Goal: Task Accomplishment & Management: Use online tool/utility

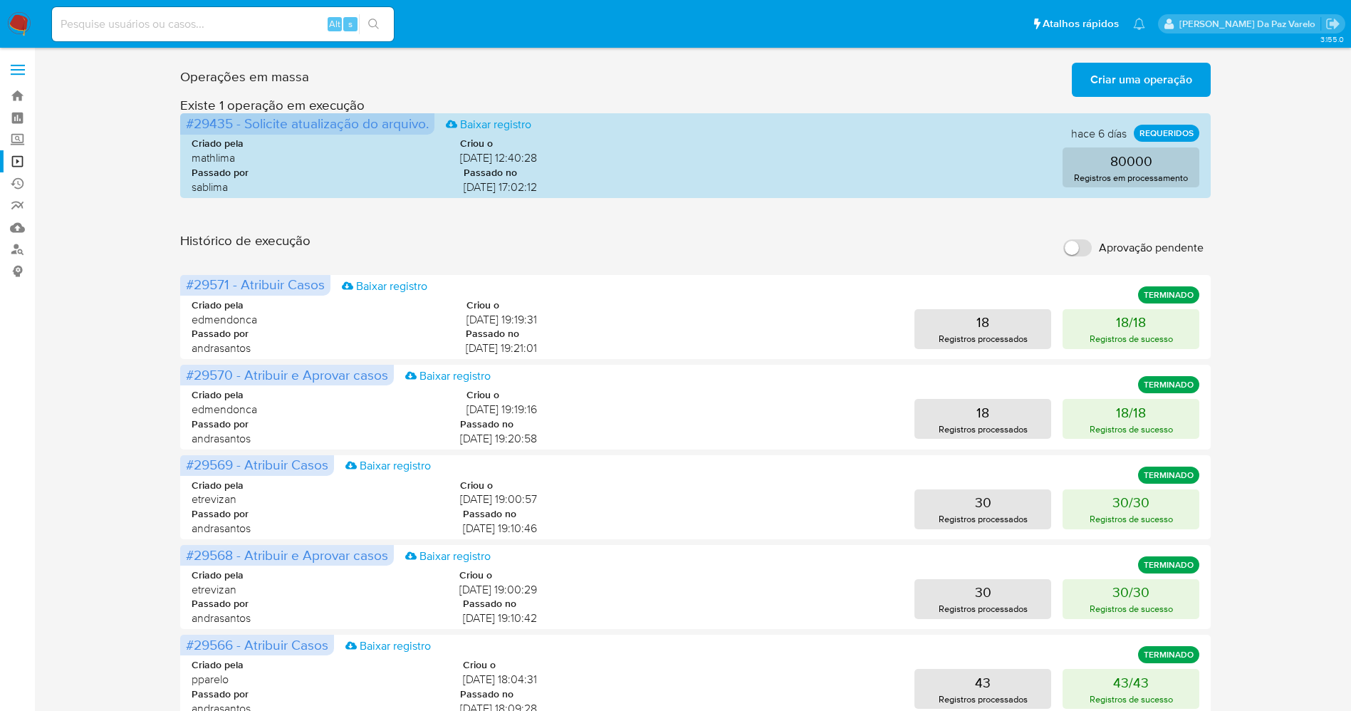
click at [1250, 212] on div "Operações em massa Criar uma operação Só pode haver no máximo 5 recursos colado…" at bounding box center [695, 636] width 1289 height 1158
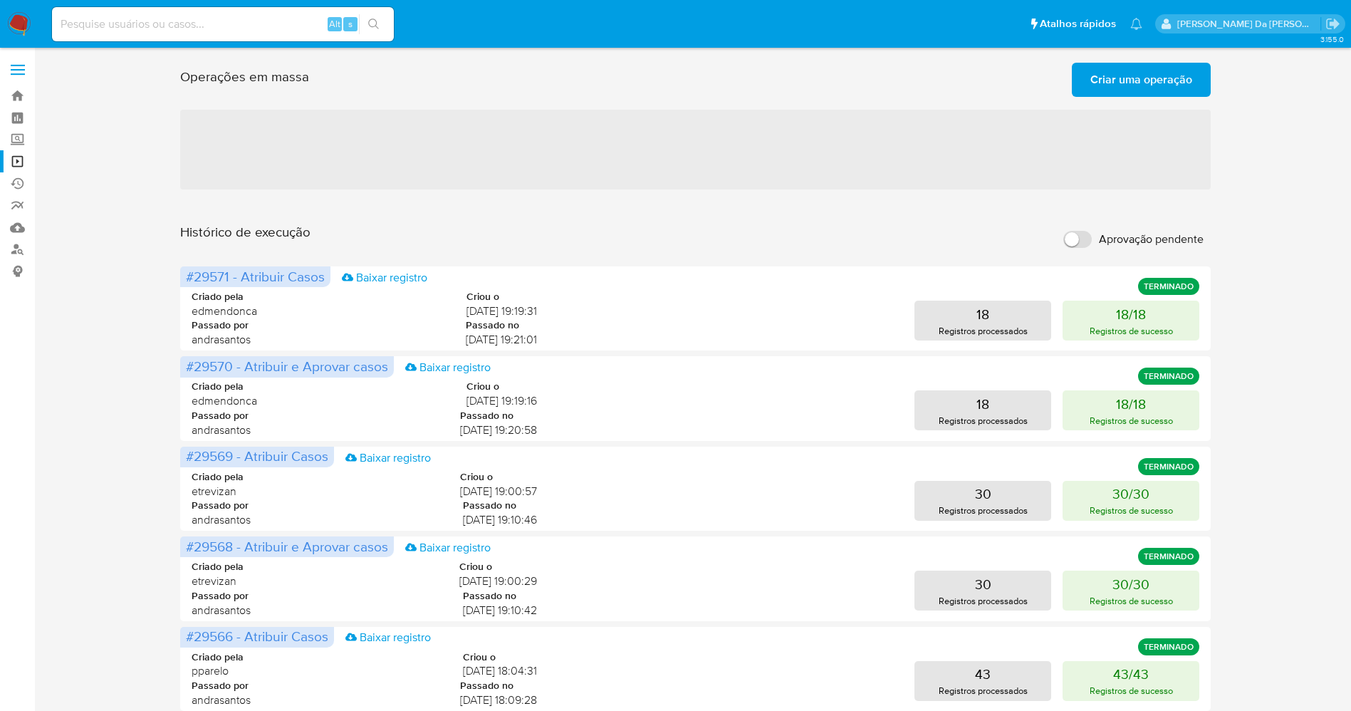
click at [754, 155] on span "‌" at bounding box center [695, 150] width 1031 height 80
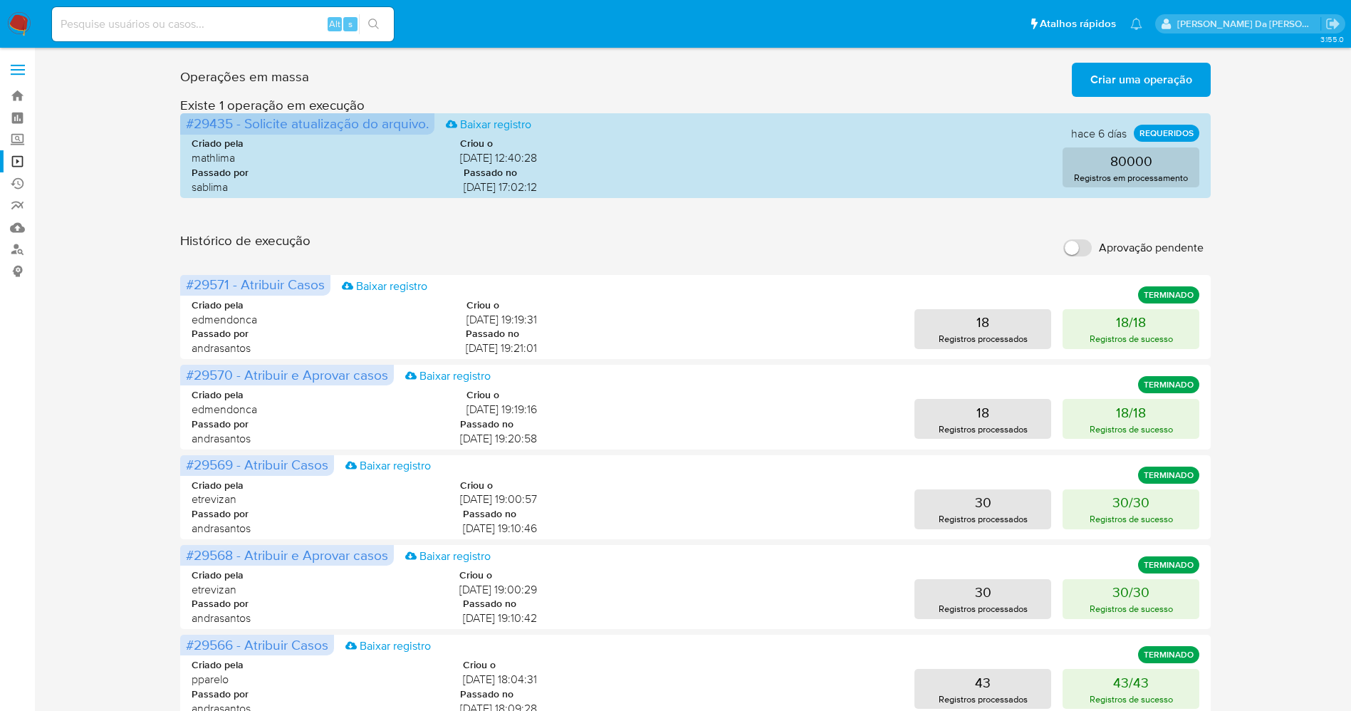
click at [16, 9] on nav "Pausado Ver notificaciones Alt s Atalhos rápidos Presiona las siguientes teclas…" at bounding box center [675, 24] width 1351 height 48
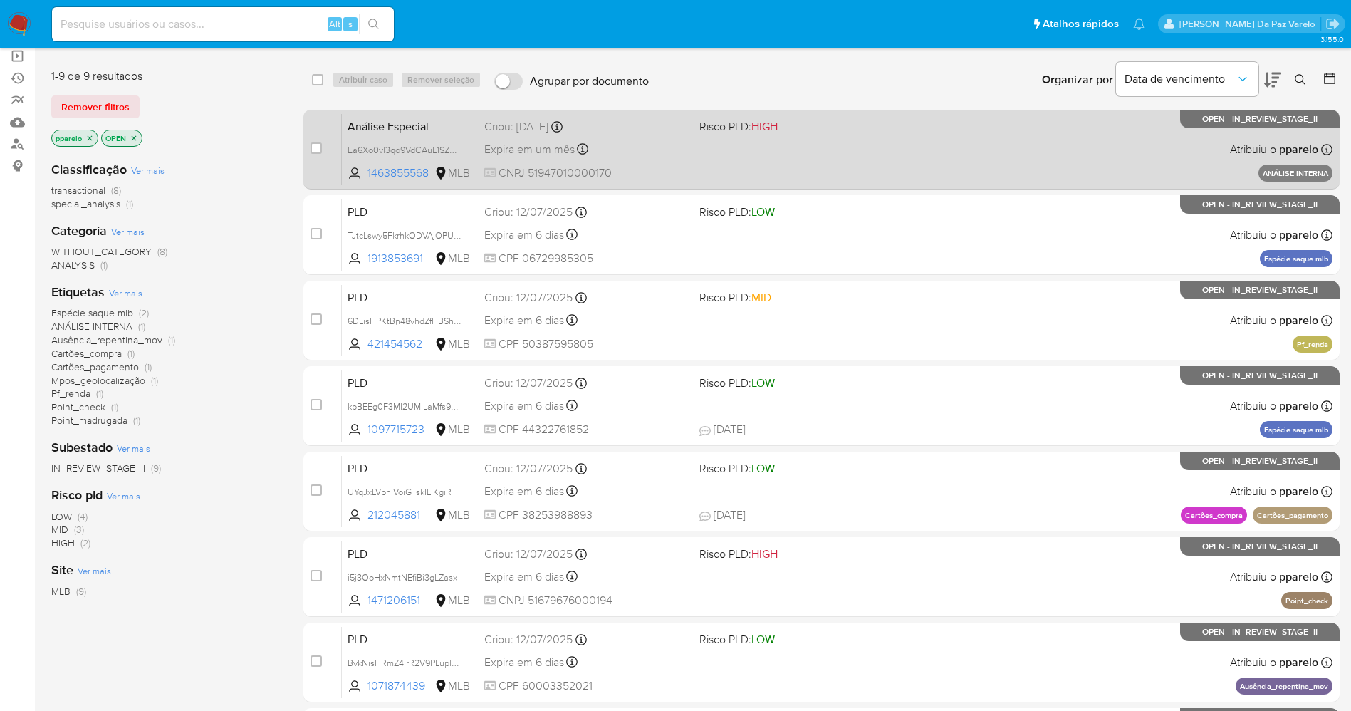
scroll to position [107, 0]
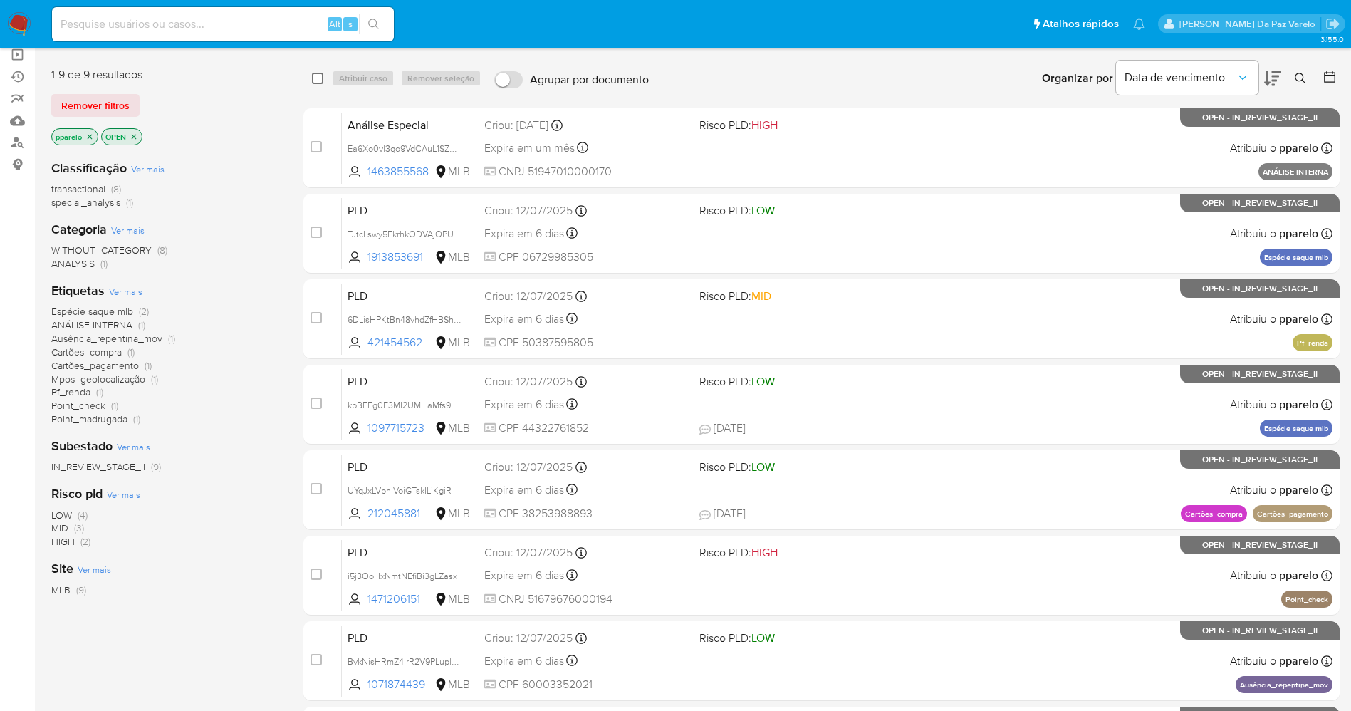
click at [312, 75] on input "checkbox" at bounding box center [317, 78] width 11 height 11
checkbox input "true"
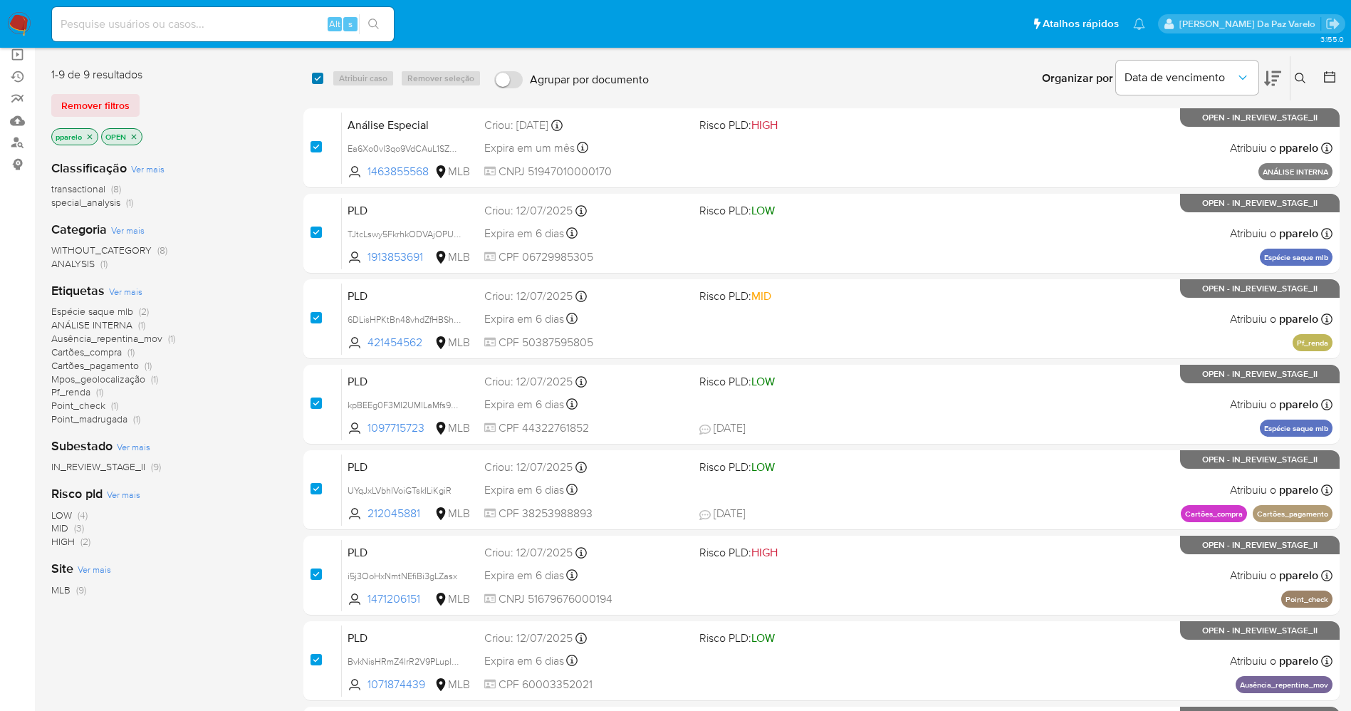
checkbox input "true"
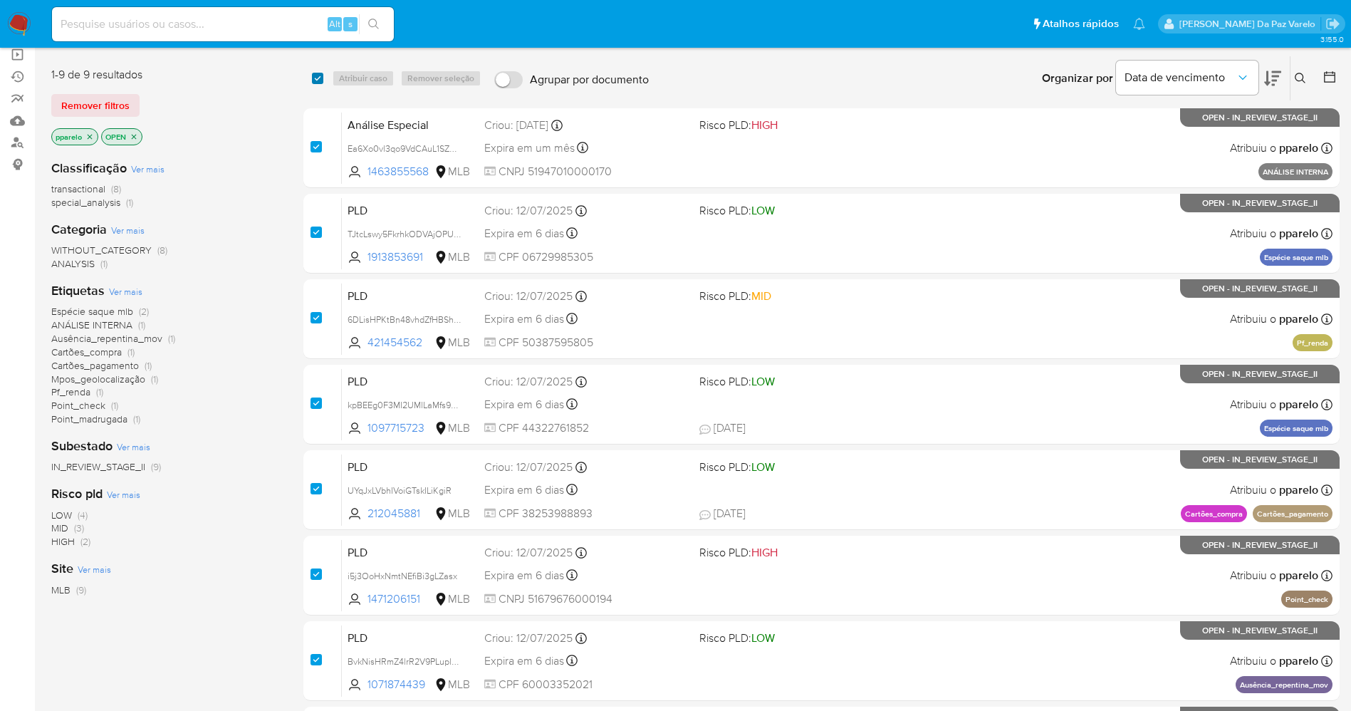
checkbox input "true"
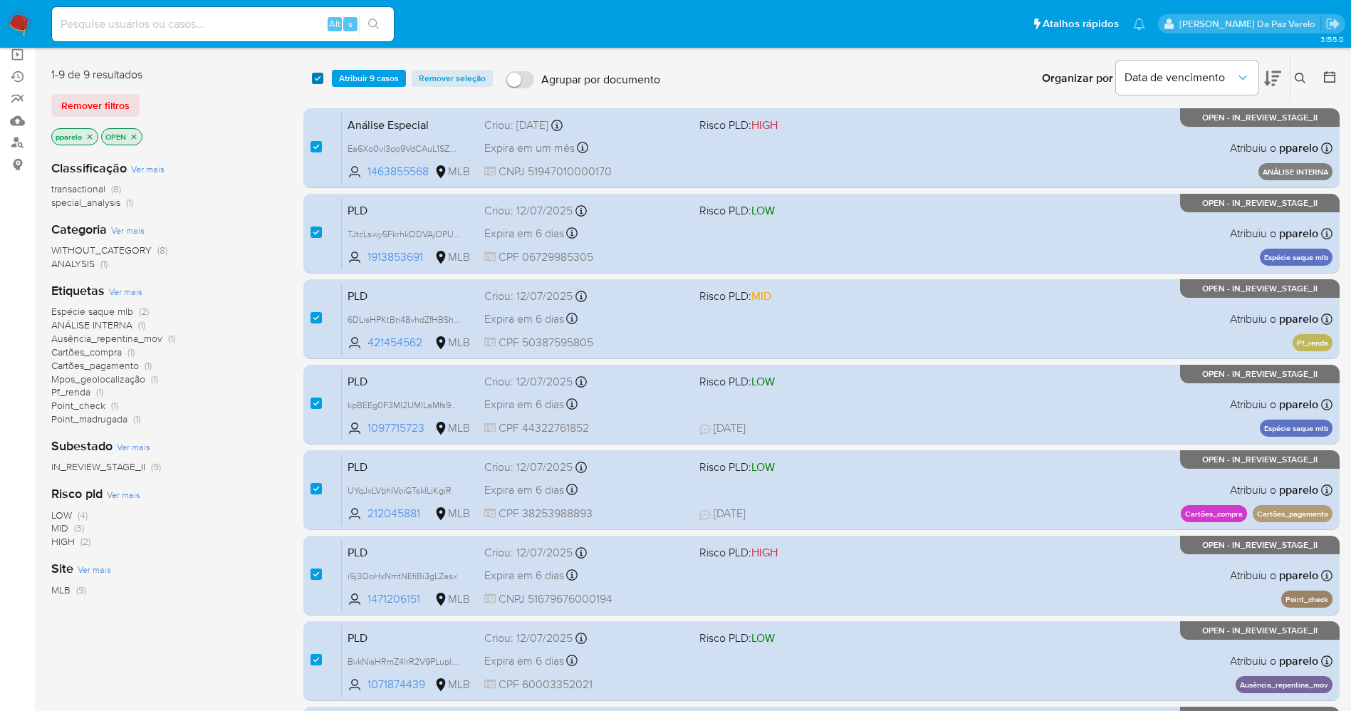
click at [318, 76] on input "checkbox" at bounding box center [317, 78] width 11 height 11
checkbox input "false"
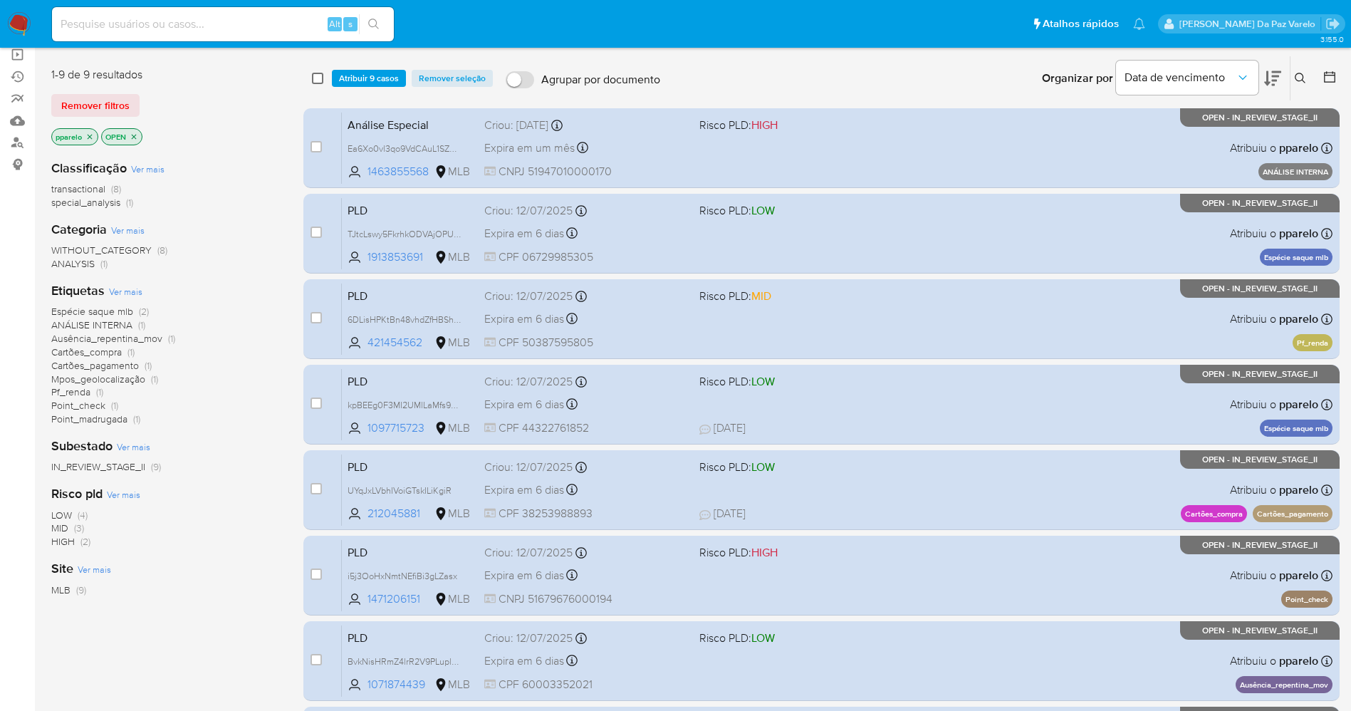
checkbox input "false"
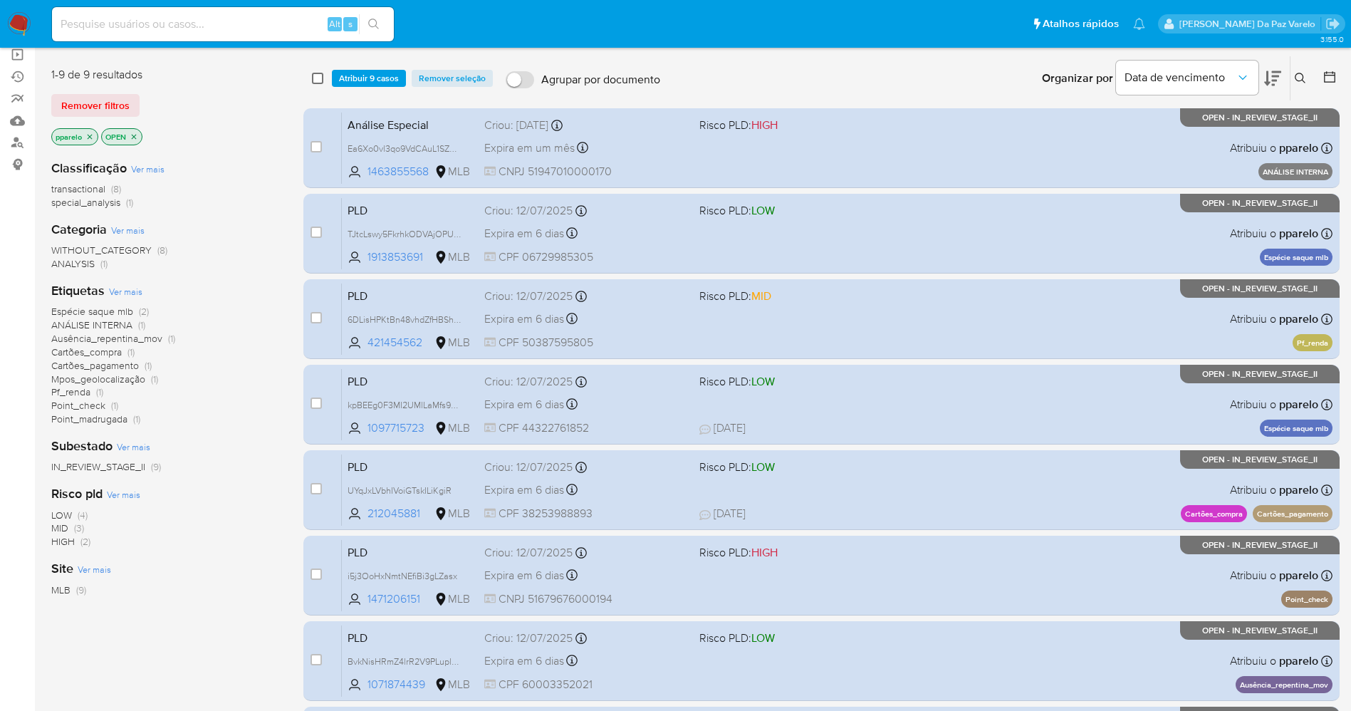
checkbox input "false"
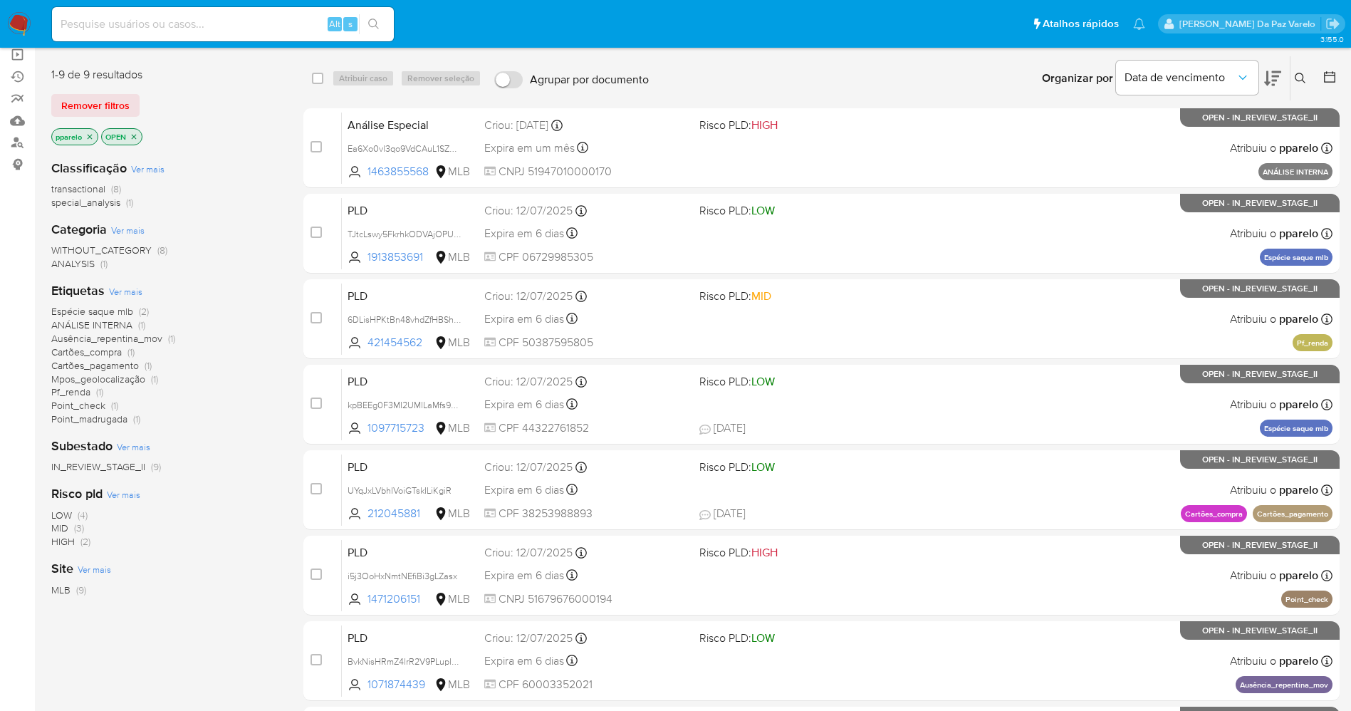
click at [247, 28] on input at bounding box center [223, 24] width 342 height 19
paste input "Sc5iX8I3uA61t1R37G4WgB5W elzv5yBuTIUDbLlI3yHpQIwc WK6jCzVqoa9dQzz5tp1gcrfR 5I5D…"
type input "Sc5iX8I3uA61t1R37G4WgB5W elzv5yBuTIUDbLlI3yHpQIwc WK6jCzVqoa9dQzz5tp1gcrfR 5I5D…"
click at [24, 53] on link "Operações em massa" at bounding box center [85, 54] width 170 height 22
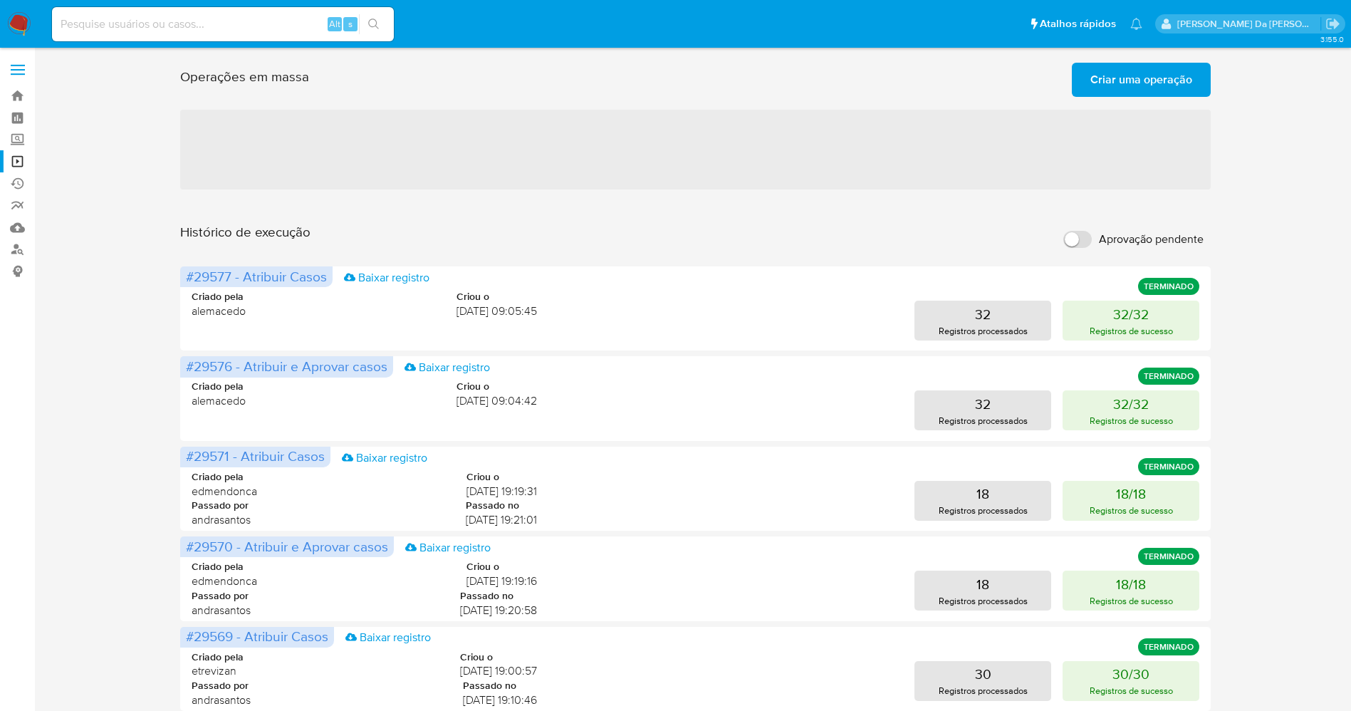
click at [1114, 87] on span "Criar uma operação" at bounding box center [1142, 79] width 102 height 31
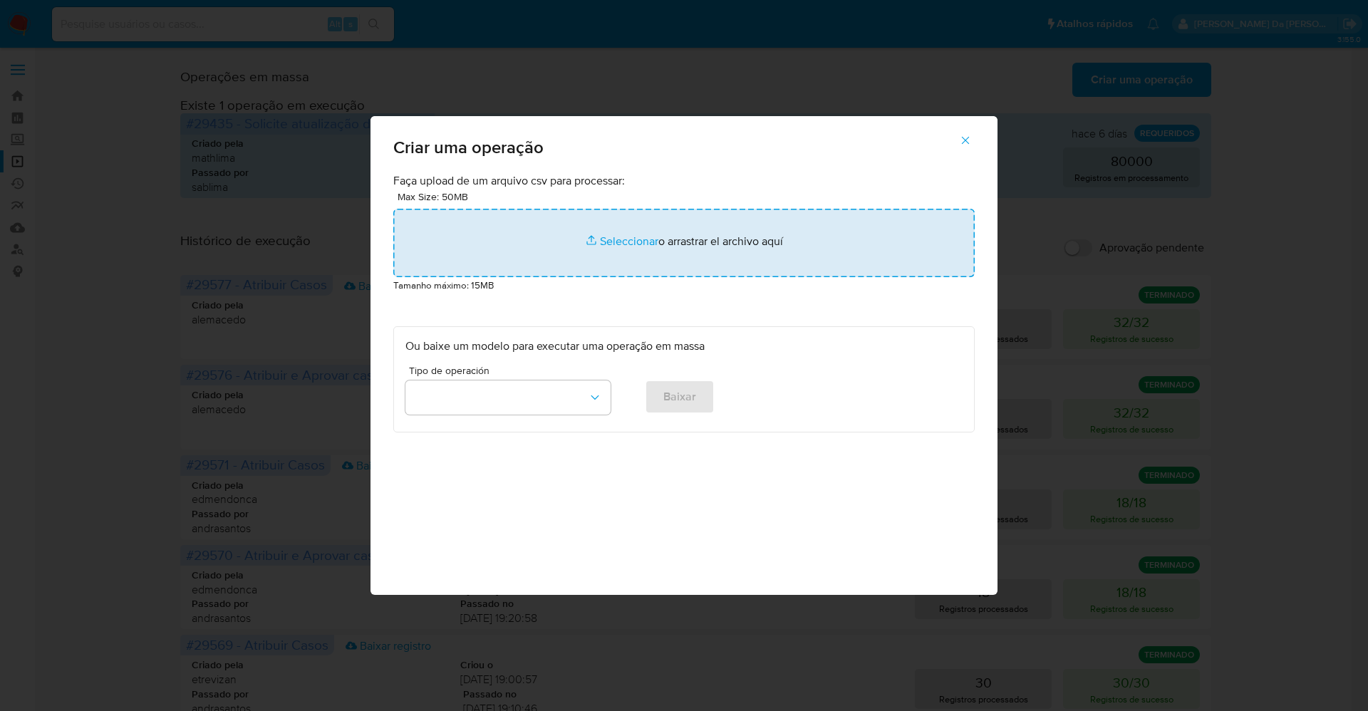
click at [631, 237] on input "file" at bounding box center [683, 243] width 581 height 68
type input "C:\fakepath\ASSIGN_CASE.csv"
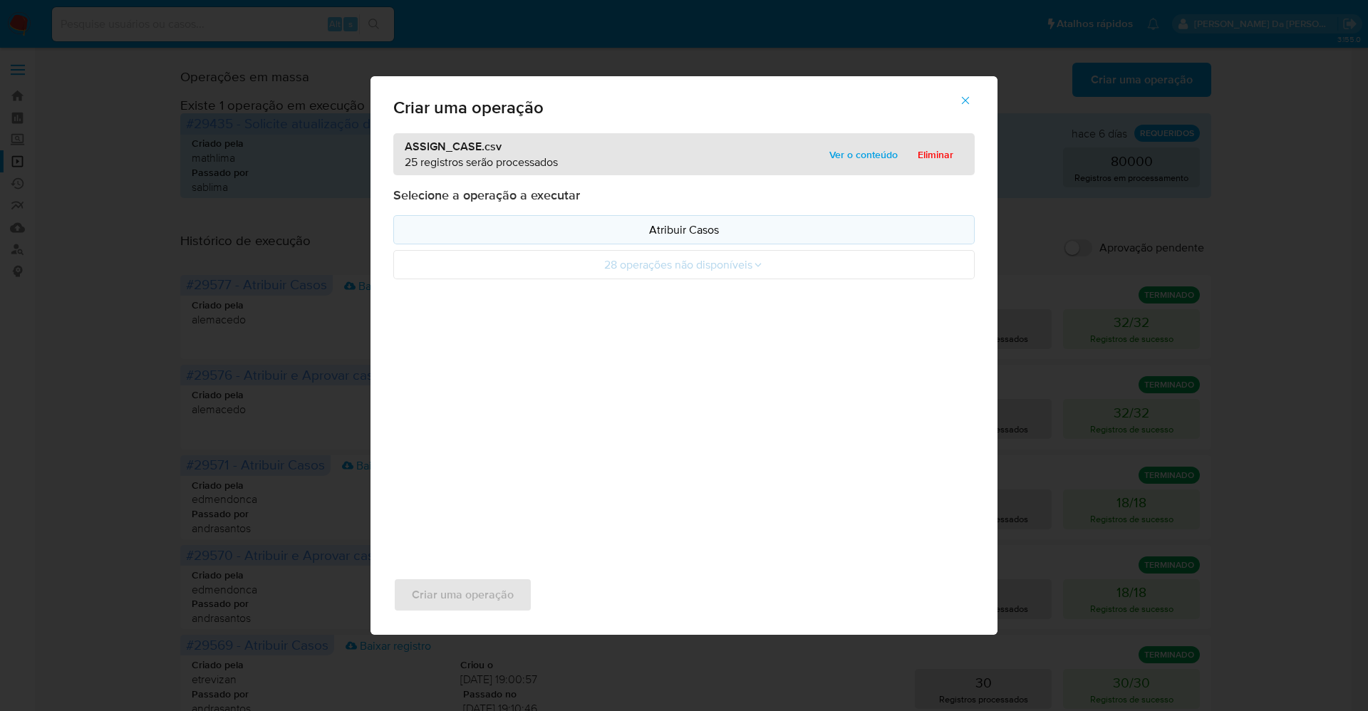
click at [690, 234] on p "Atribuir Casos" at bounding box center [683, 230] width 557 height 16
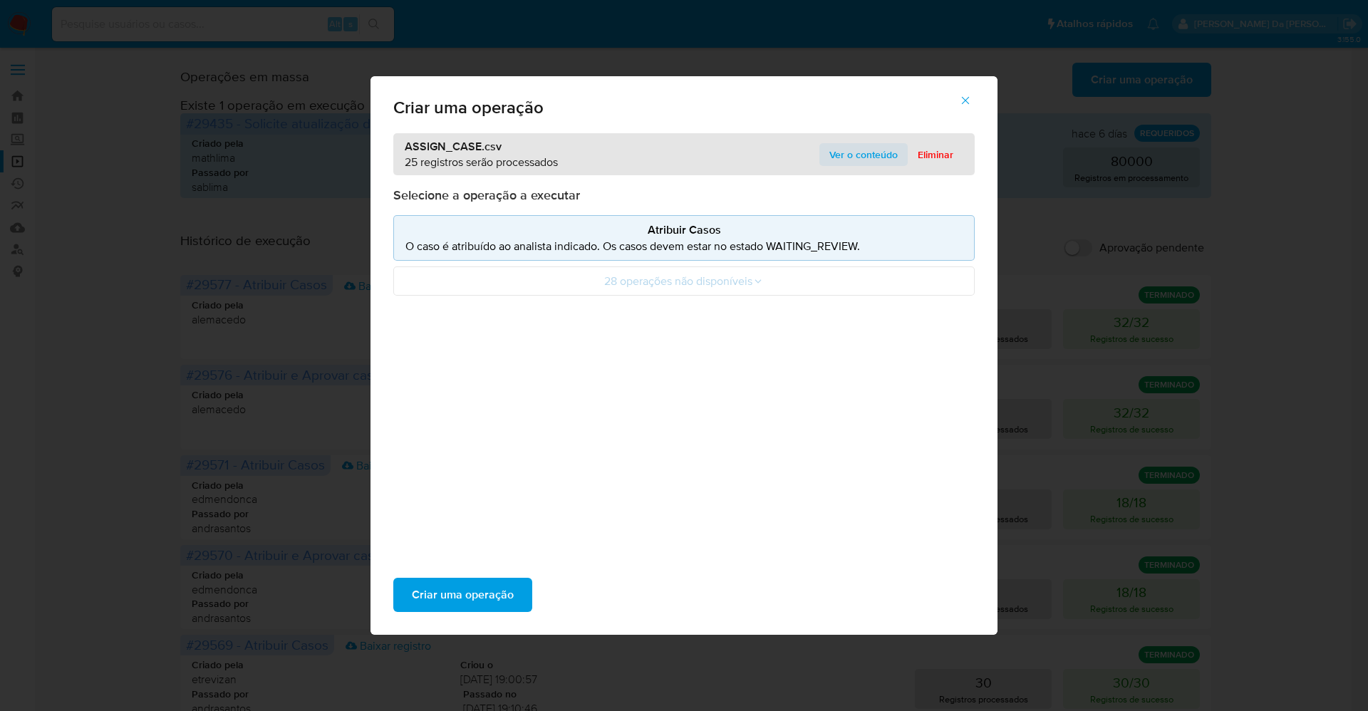
click at [862, 152] on span "Ver o conteúdo" at bounding box center [863, 155] width 68 height 20
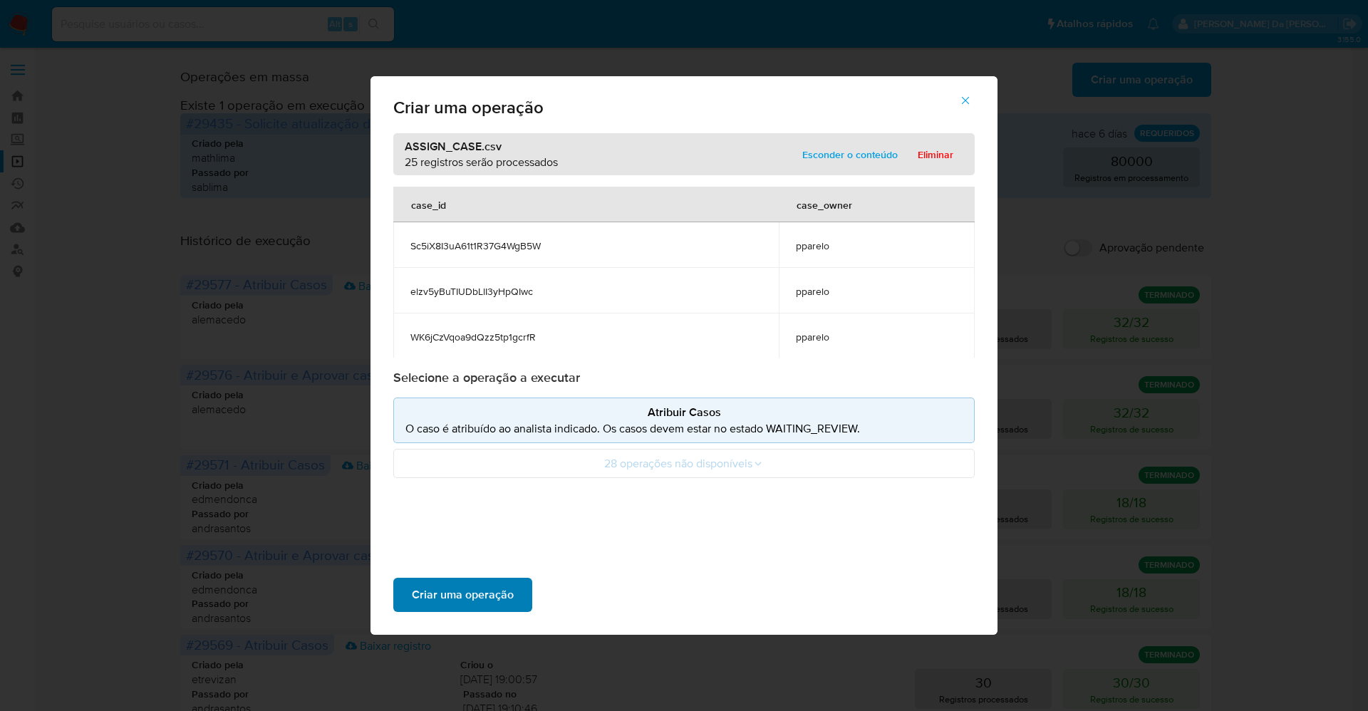
click at [486, 589] on span "Criar uma operação" at bounding box center [463, 594] width 102 height 31
